Goal: Complete application form

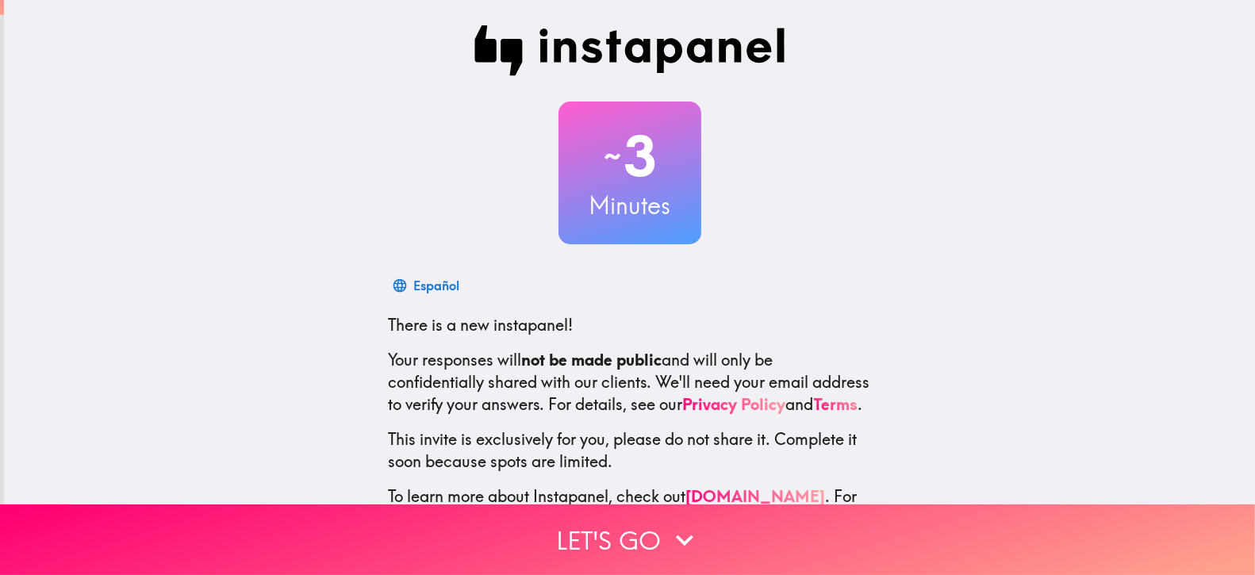
scroll to position [86, 0]
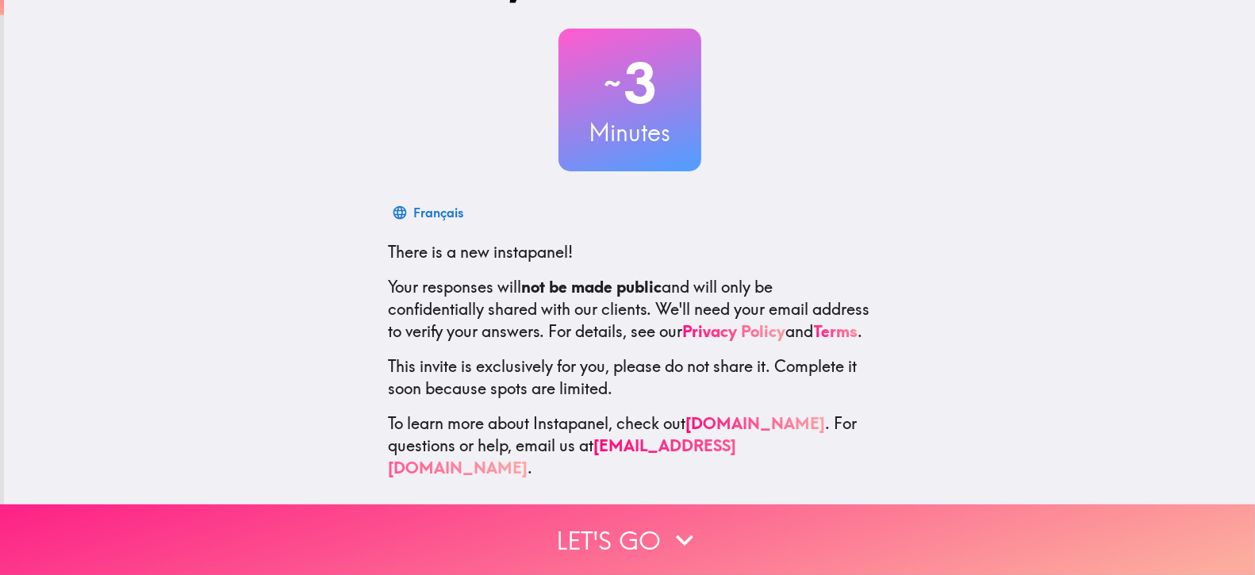
click at [678, 523] on icon "button" at bounding box center [684, 540] width 35 height 35
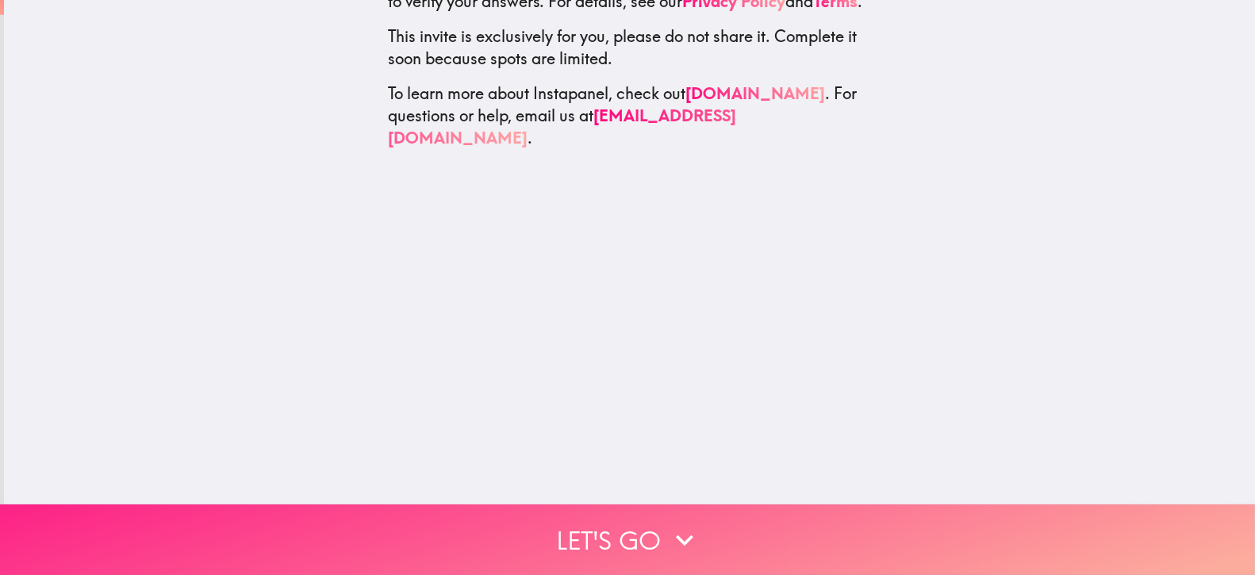
scroll to position [0, 0]
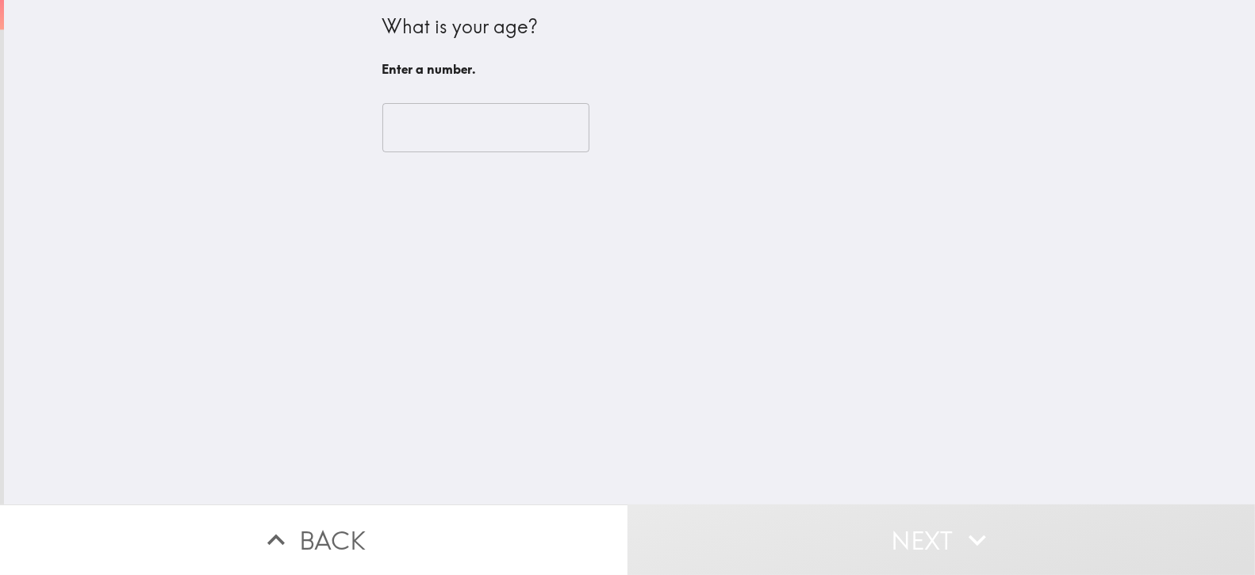
click at [441, 127] on input "number" at bounding box center [485, 127] width 207 height 49
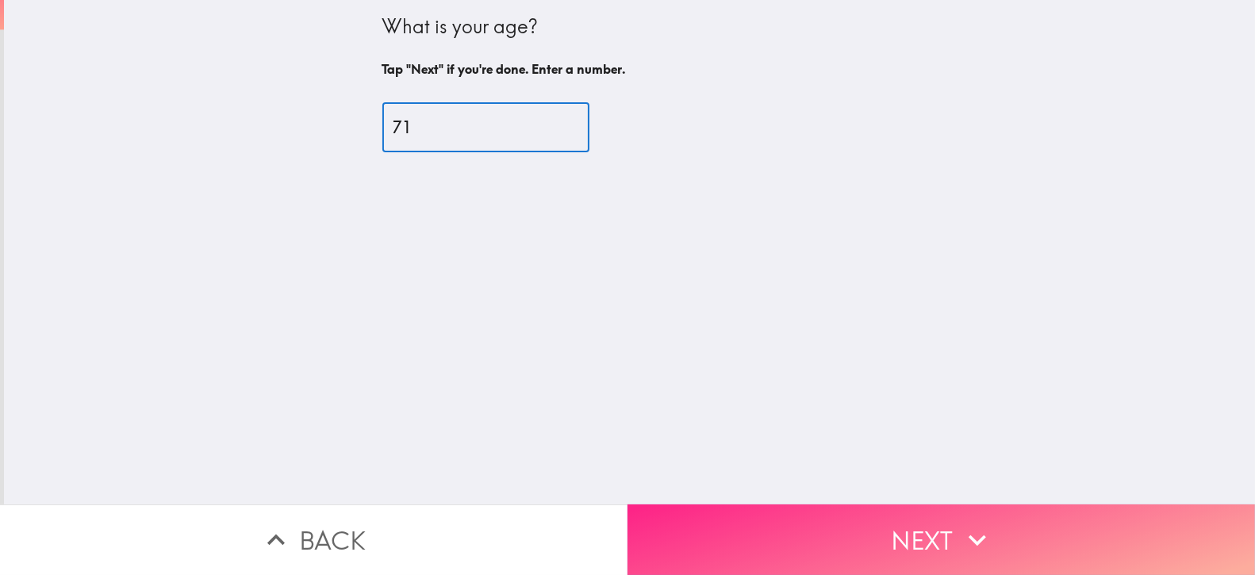
type input "71"
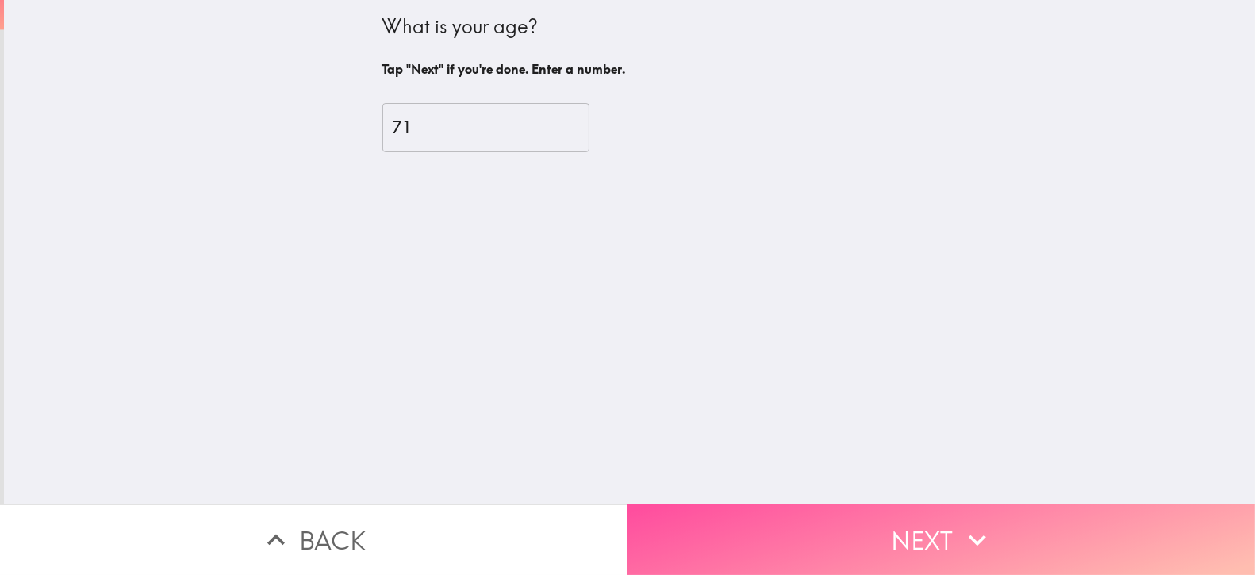
click at [926, 514] on button "Next" at bounding box center [942, 540] width 628 height 71
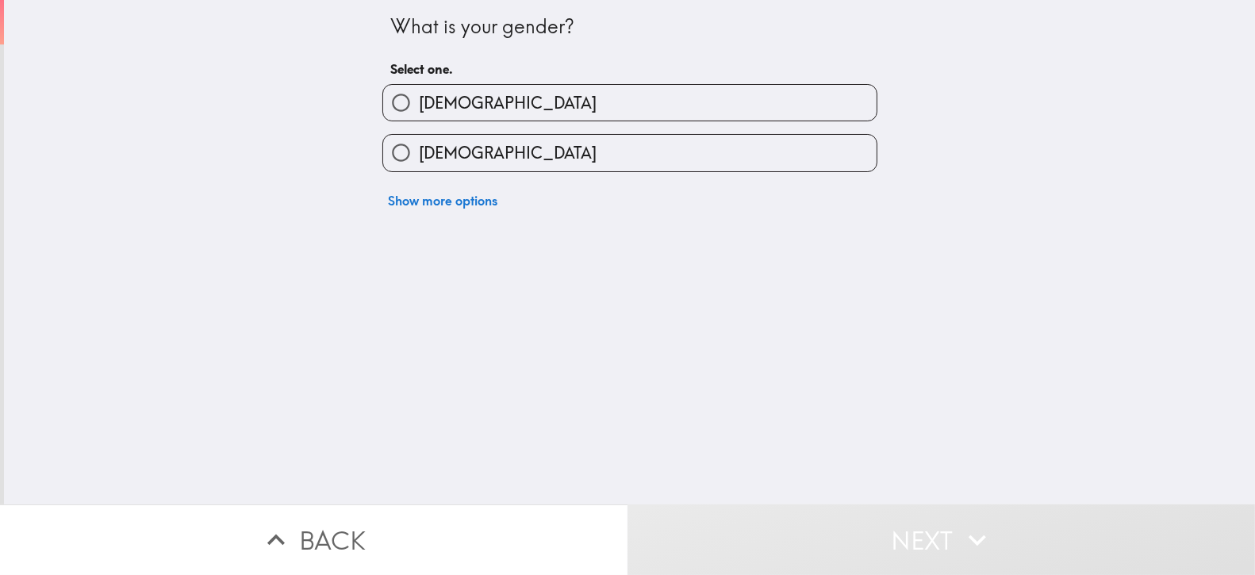
click at [682, 179] on div "Show more options" at bounding box center [624, 194] width 508 height 44
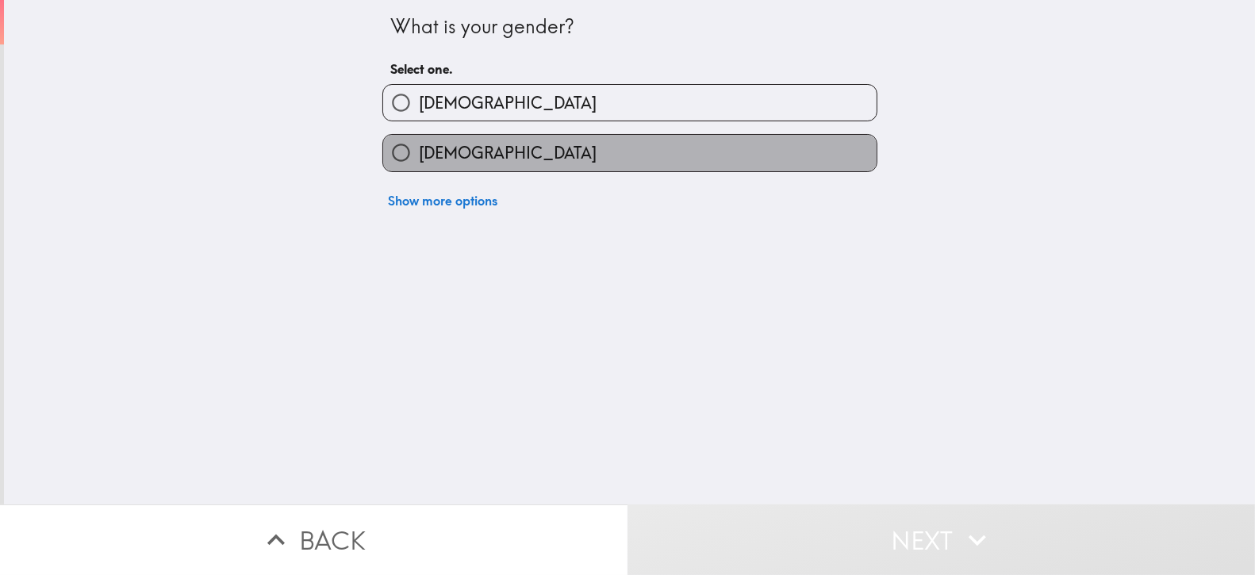
click at [678, 167] on label "[DEMOGRAPHIC_DATA]" at bounding box center [630, 153] width 494 height 36
click at [419, 167] on input "[DEMOGRAPHIC_DATA]" at bounding box center [401, 153] width 36 height 36
radio input "true"
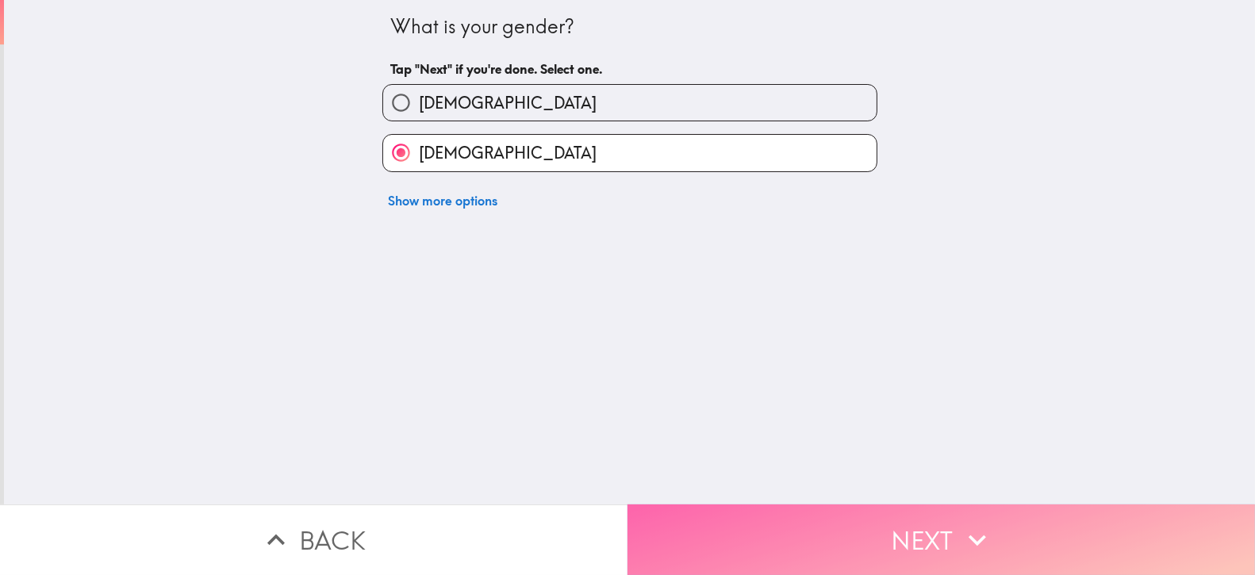
click at [832, 522] on button "Next" at bounding box center [942, 540] width 628 height 71
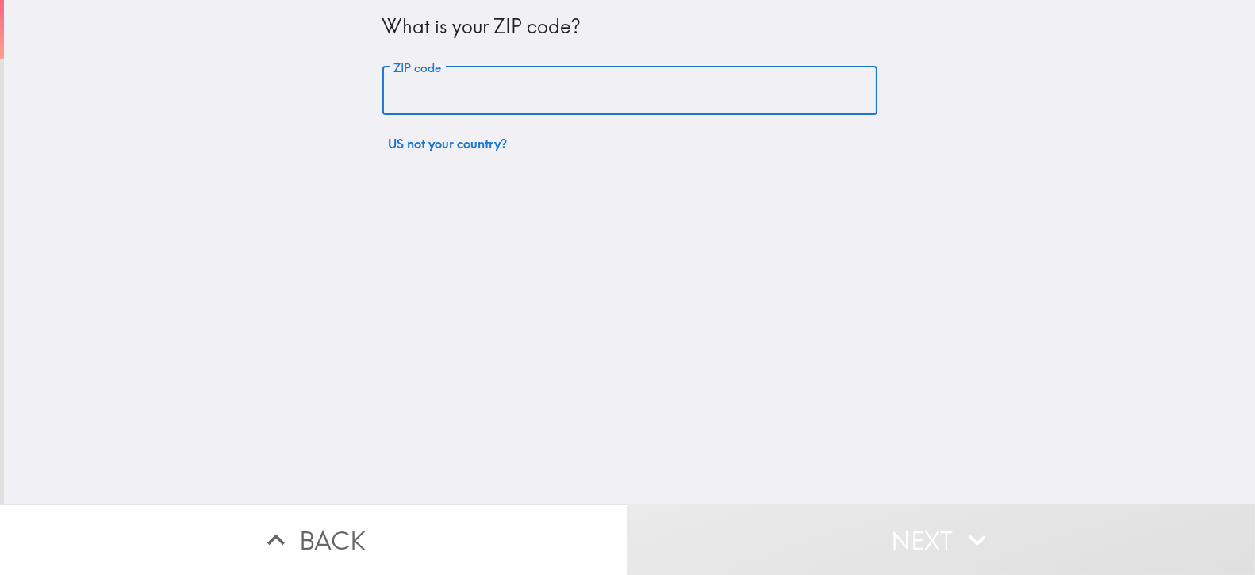
click at [636, 94] on input "ZIP code" at bounding box center [629, 91] width 495 height 49
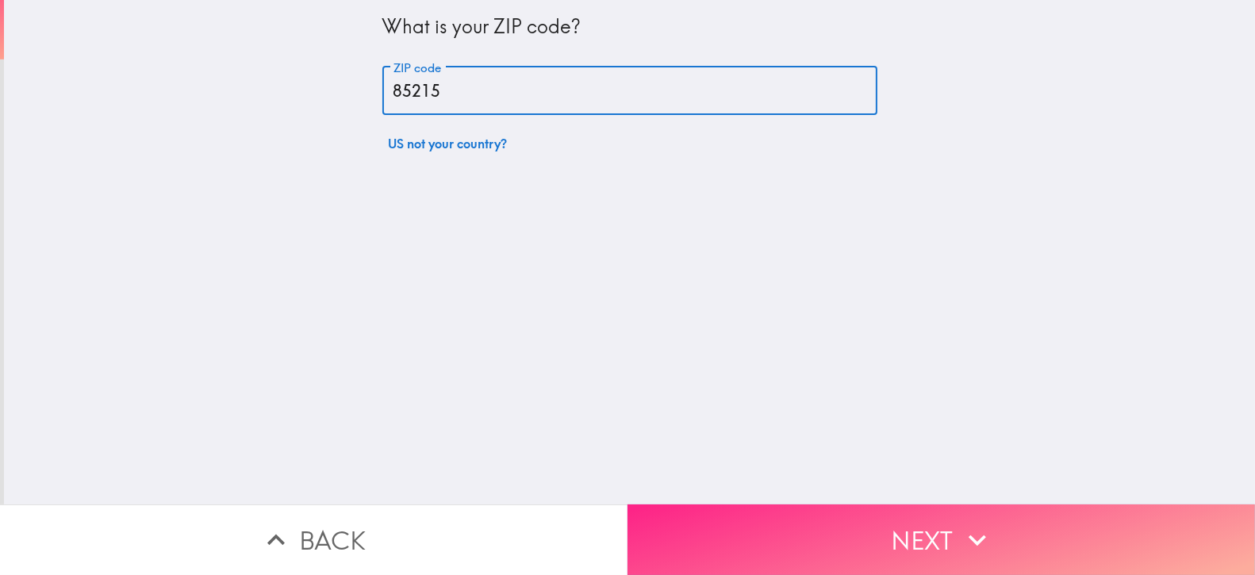
type input "85215"
click at [964, 523] on icon "button" at bounding box center [977, 540] width 35 height 35
